Goal: Download file/media

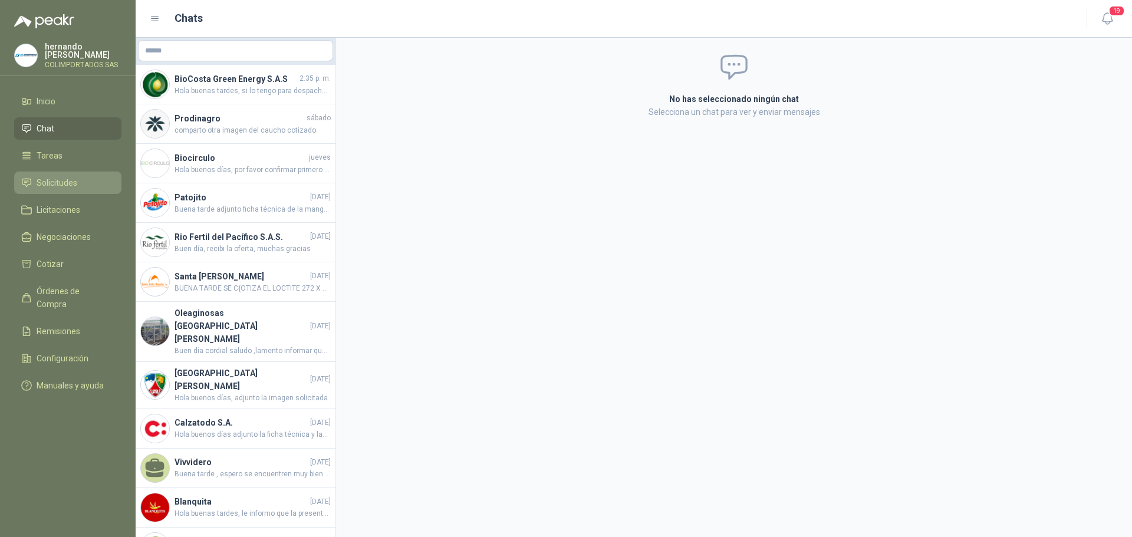
click at [63, 182] on span "Solicitudes" at bounding box center [57, 182] width 41 height 13
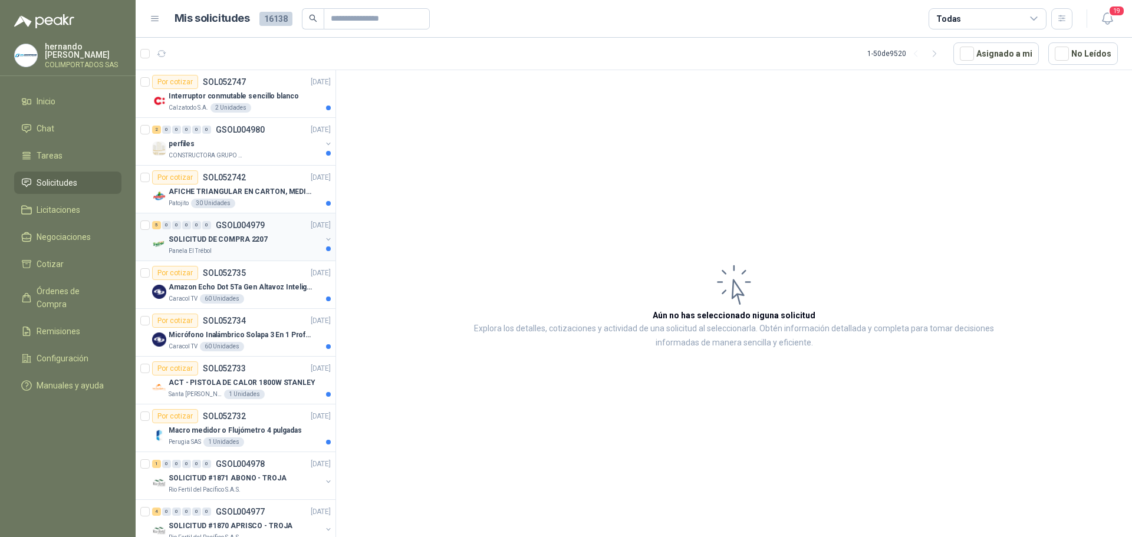
click at [274, 245] on div "SOLICITUD DE COMPRA 2207" at bounding box center [245, 239] width 153 height 14
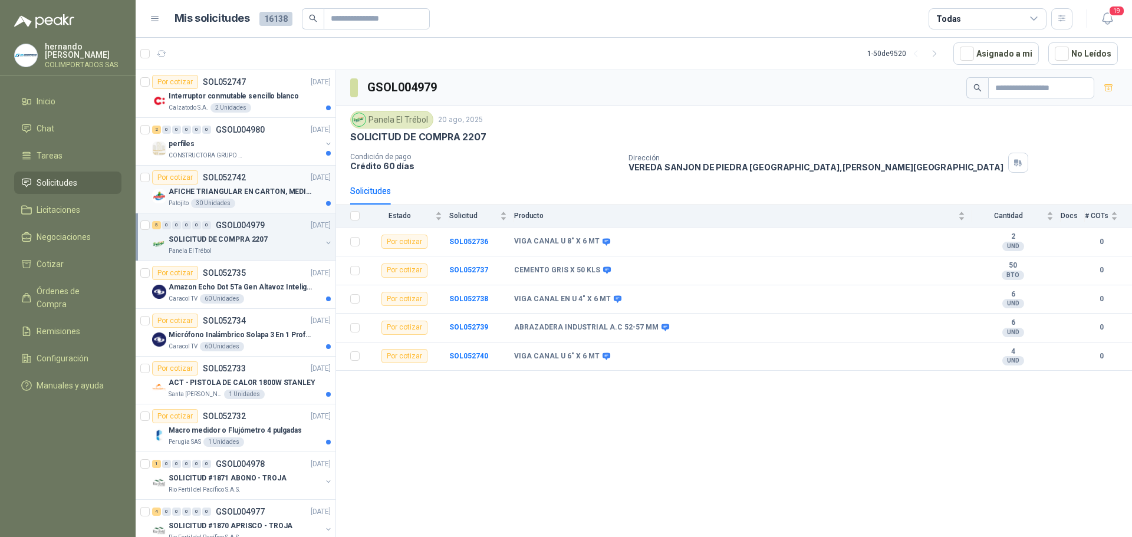
click at [267, 197] on p "AFICHE TRIANGULAR EN CARTON, MEDIDAS 30 CM X 45 CM" at bounding box center [242, 191] width 147 height 11
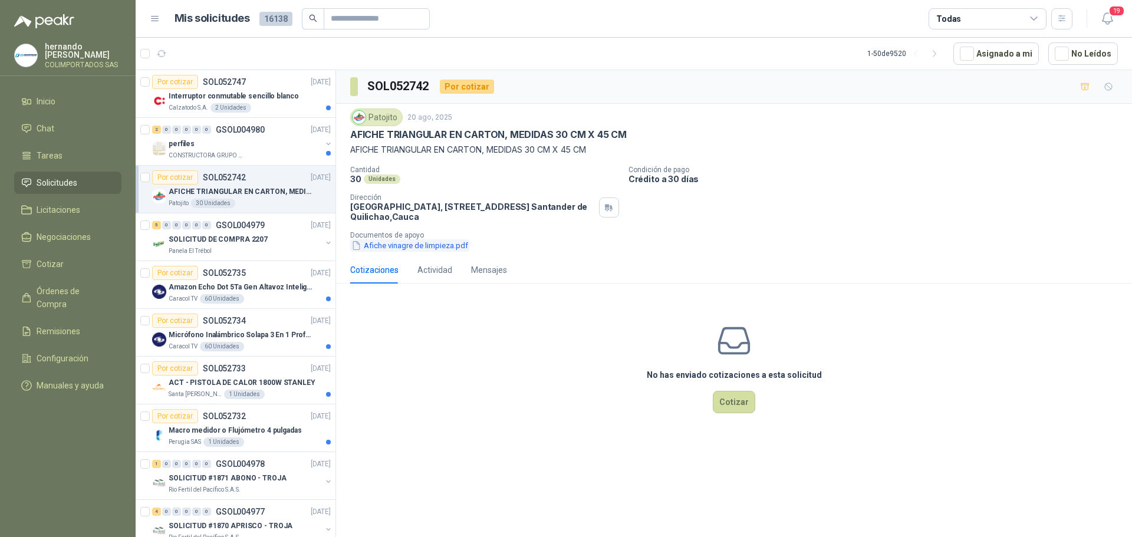
click at [430, 246] on button "Afiche vinagre de limpieza.pdf" at bounding box center [409, 245] width 119 height 12
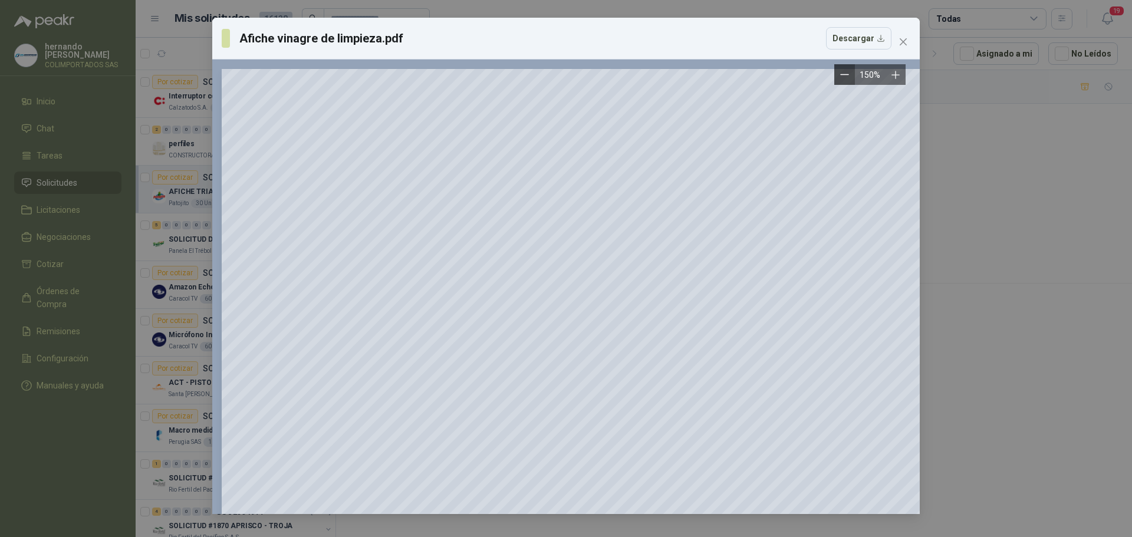
click at [841, 71] on icon "Zoom out" at bounding box center [844, 74] width 9 height 9
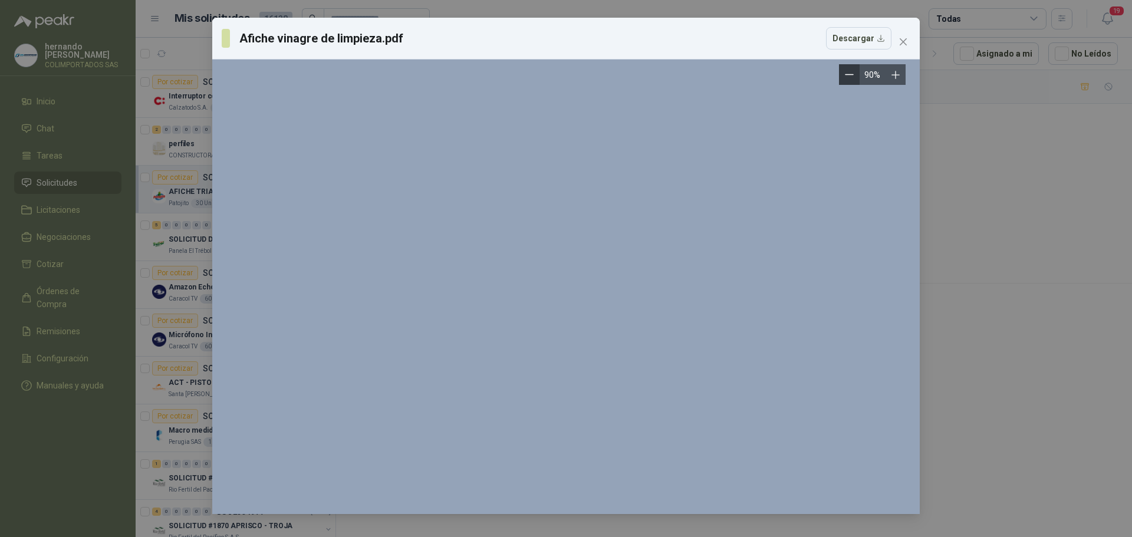
click at [841, 71] on button "Zoom out" at bounding box center [849, 74] width 21 height 21
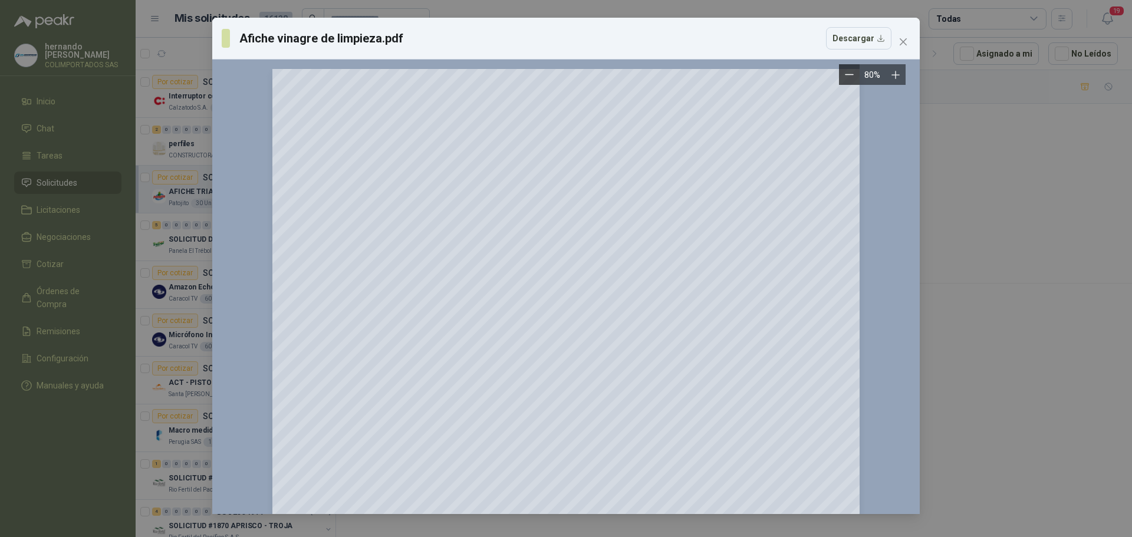
click at [841, 71] on button "Zoom out" at bounding box center [849, 74] width 21 height 21
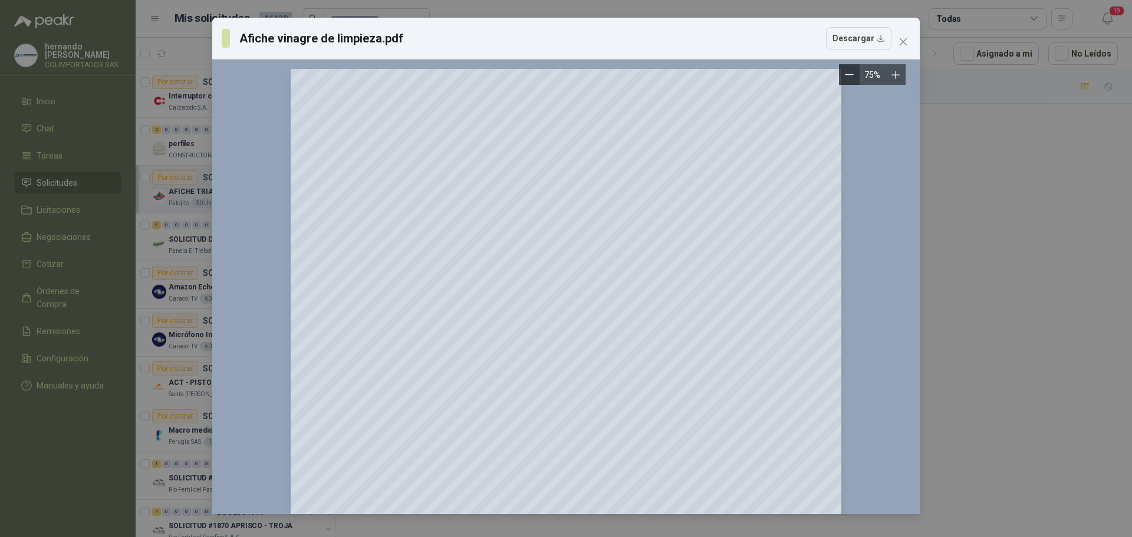
click at [841, 71] on button "Zoom out" at bounding box center [849, 74] width 21 height 21
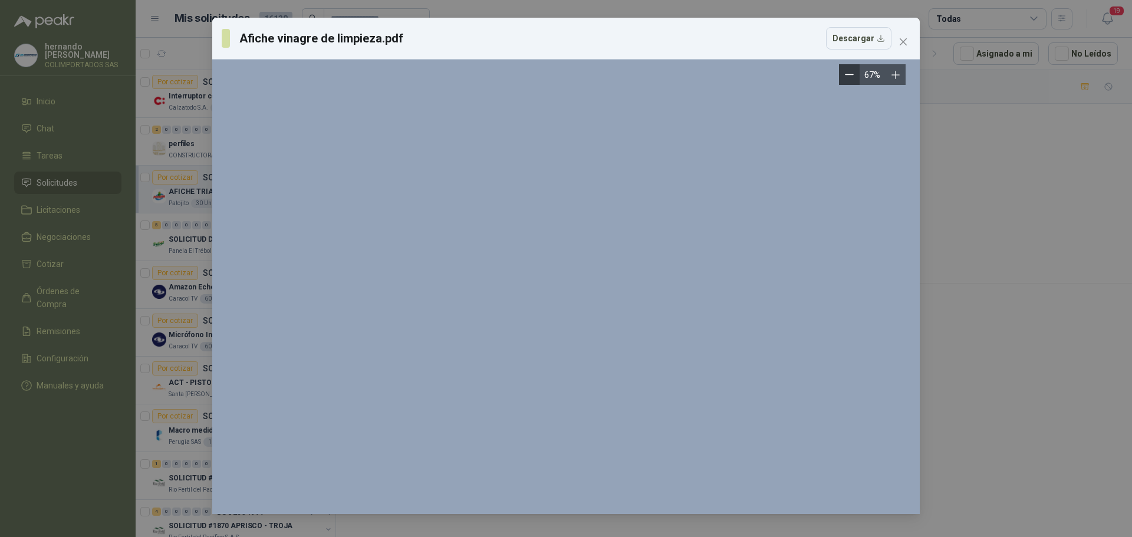
click at [841, 71] on button "Zoom out" at bounding box center [849, 74] width 21 height 21
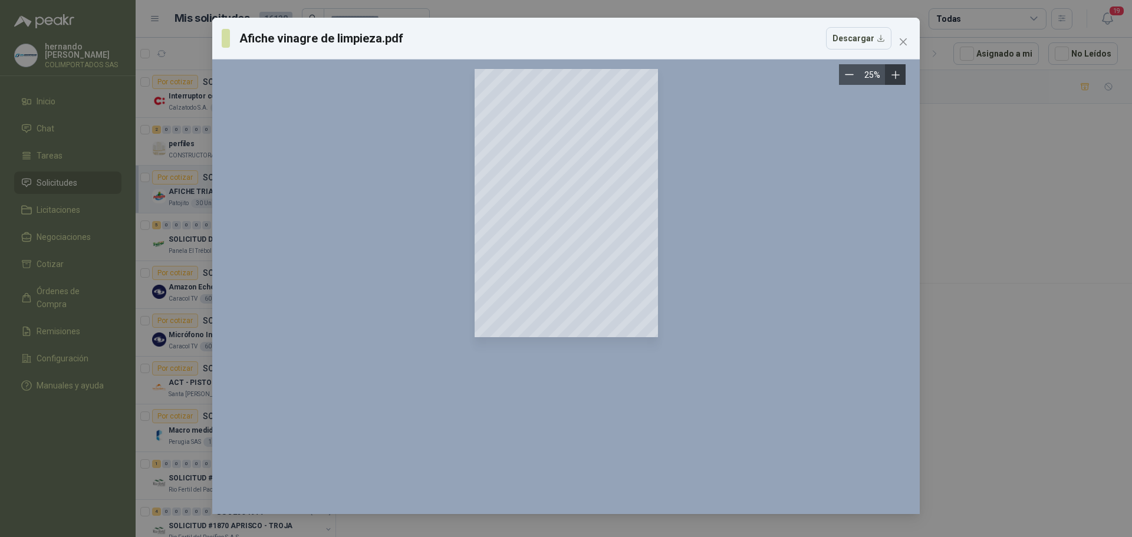
click at [895, 78] on icon "Zoom in" at bounding box center [896, 75] width 8 height 8
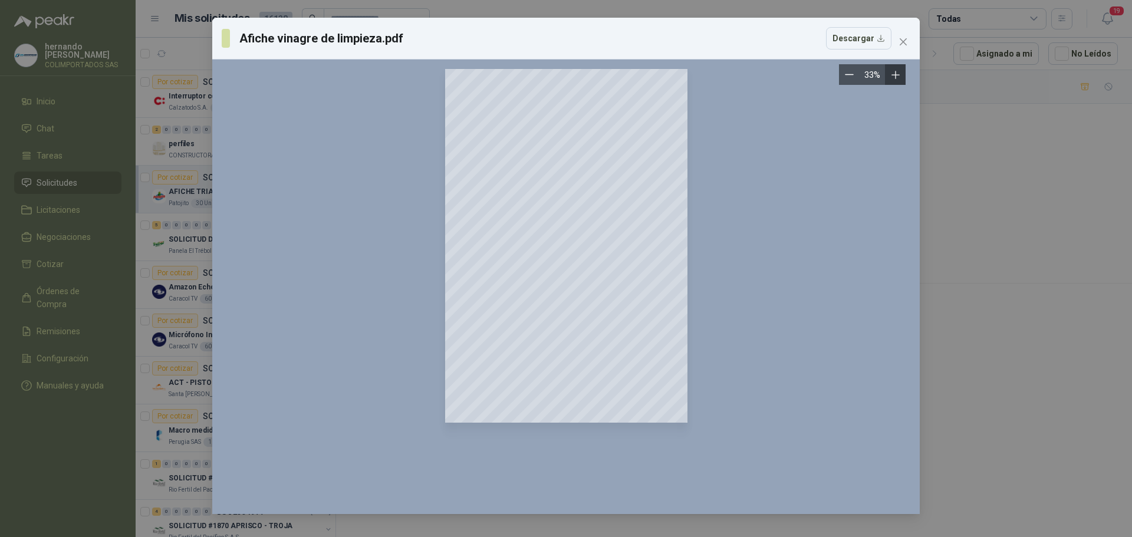
click at [895, 78] on icon "Zoom in" at bounding box center [896, 75] width 8 height 8
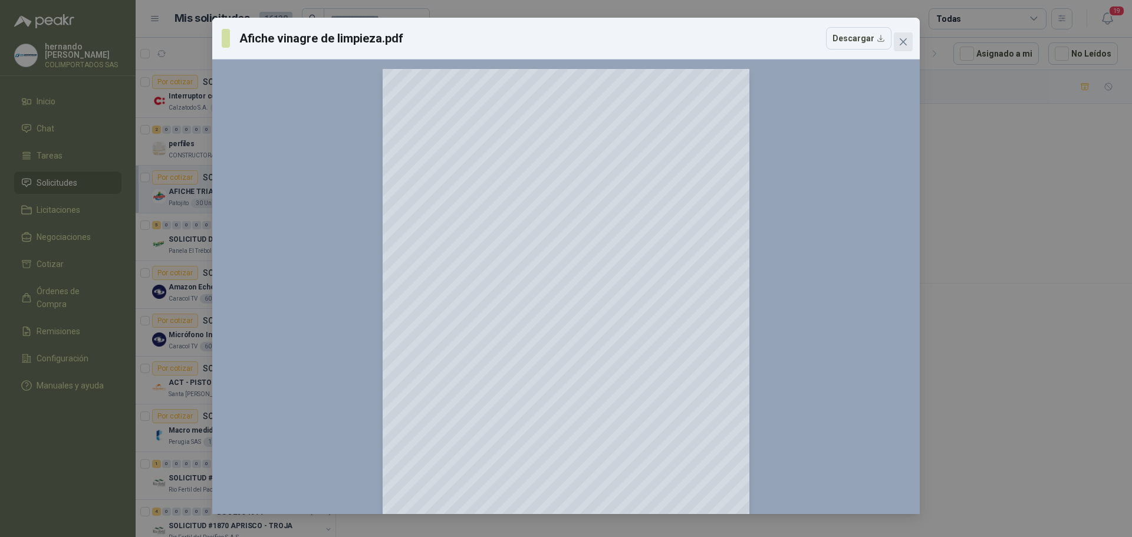
click at [906, 40] on icon "close" at bounding box center [903, 41] width 7 height 7
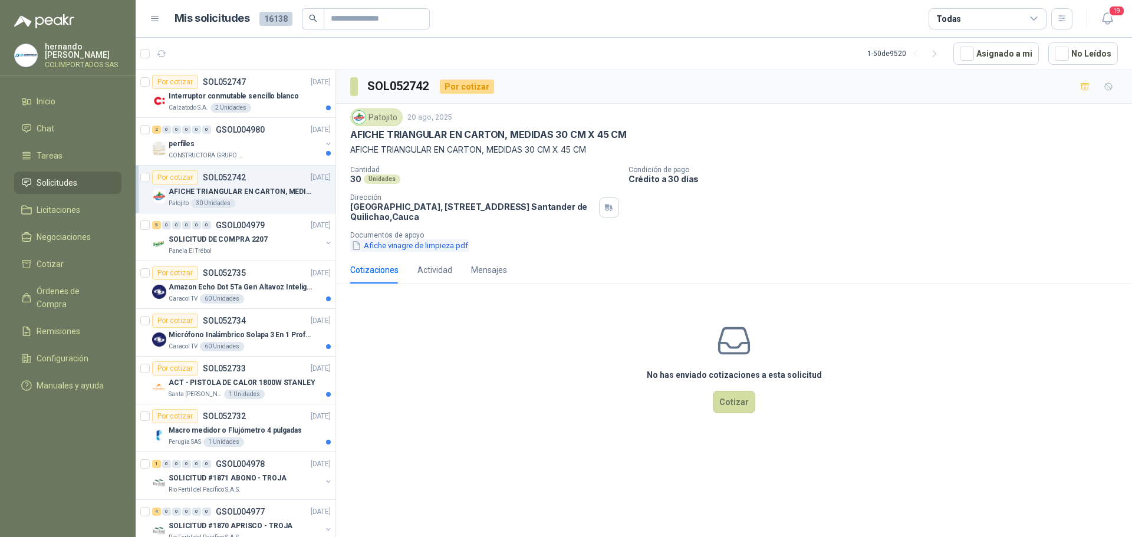
click at [394, 242] on button "Afiche vinagre de limpieza.pdf" at bounding box center [409, 245] width 119 height 12
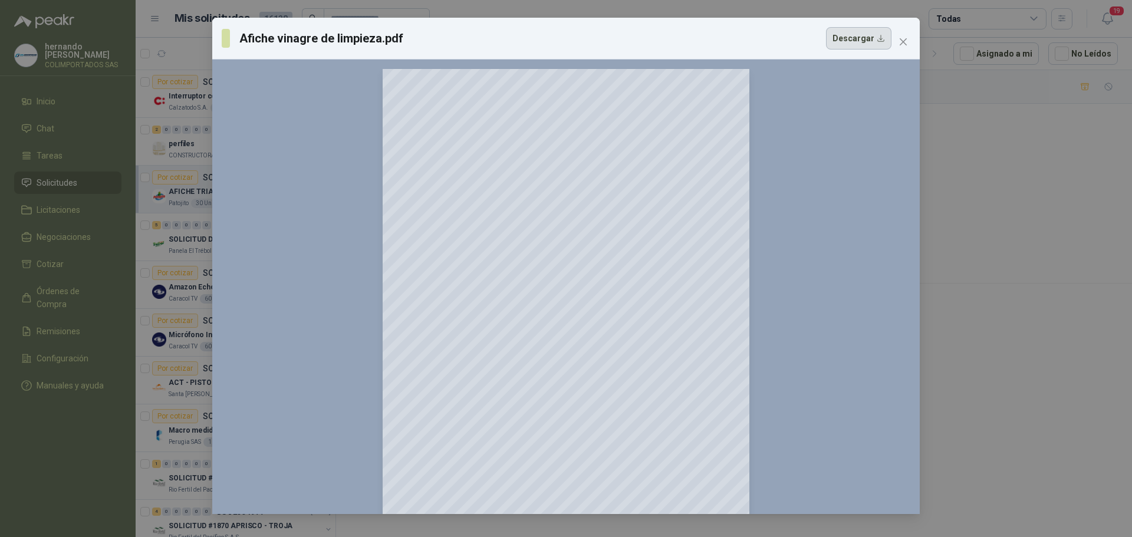
click at [882, 39] on button "Descargar" at bounding box center [858, 38] width 65 height 22
click at [903, 41] on icon "close" at bounding box center [903, 41] width 7 height 7
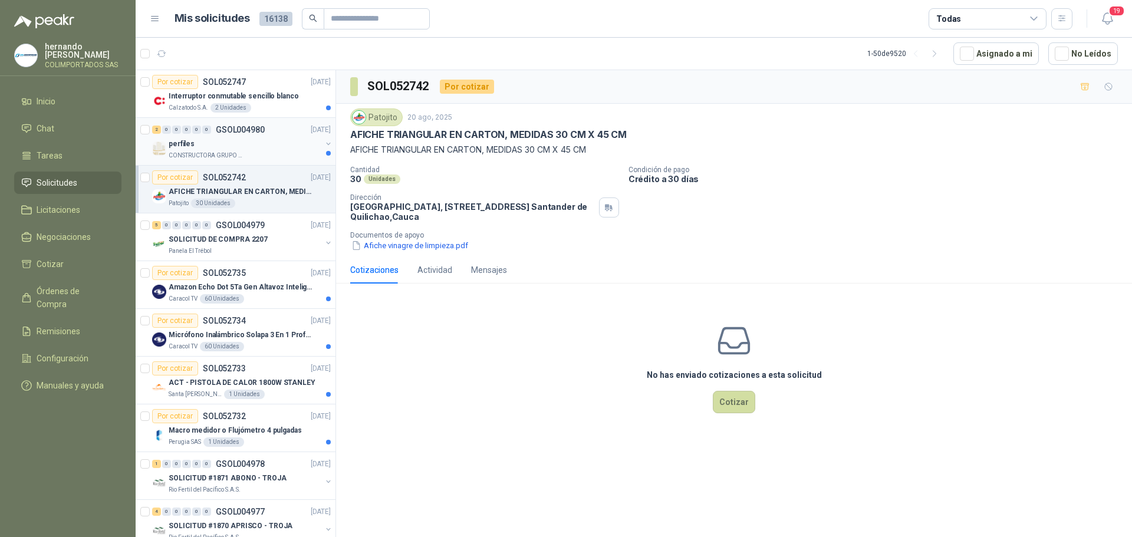
click at [279, 155] on div "CONSTRUCTORA GRUPO FIP" at bounding box center [245, 155] width 153 height 9
